Goal: Information Seeking & Learning: Learn about a topic

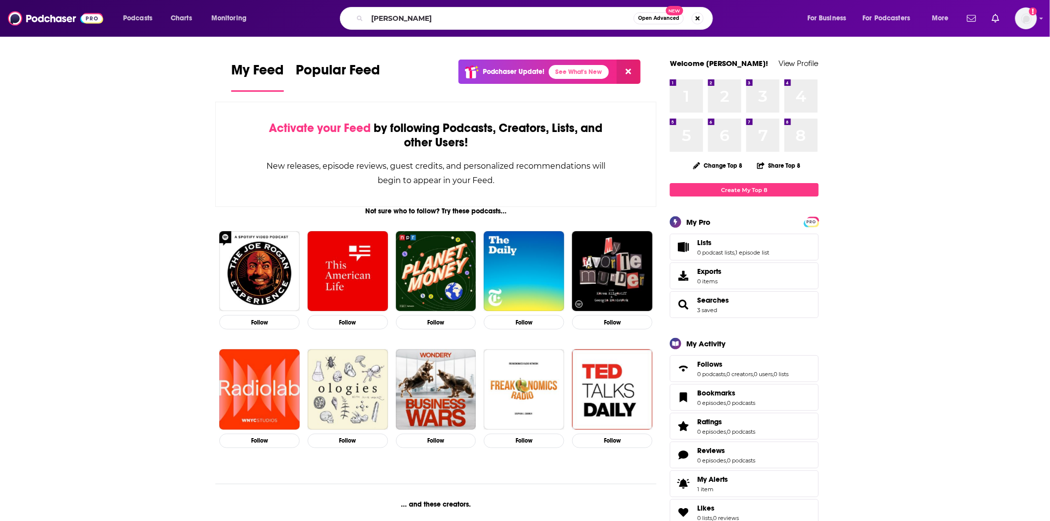
type input "[PERSON_NAME]"
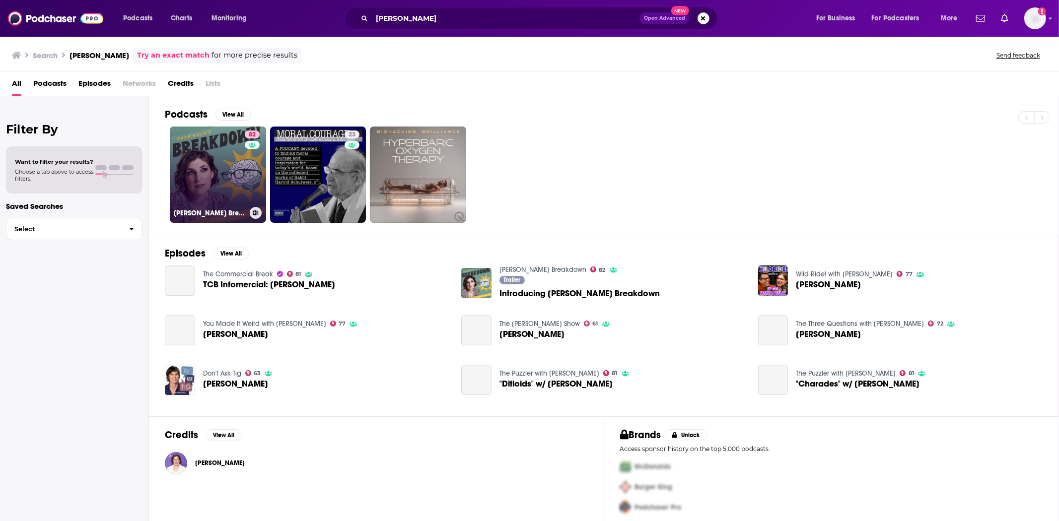
click at [244, 201] on link "82 [PERSON_NAME] Breakdown" at bounding box center [218, 175] width 96 height 96
